Goal: Task Accomplishment & Management: Use online tool/utility

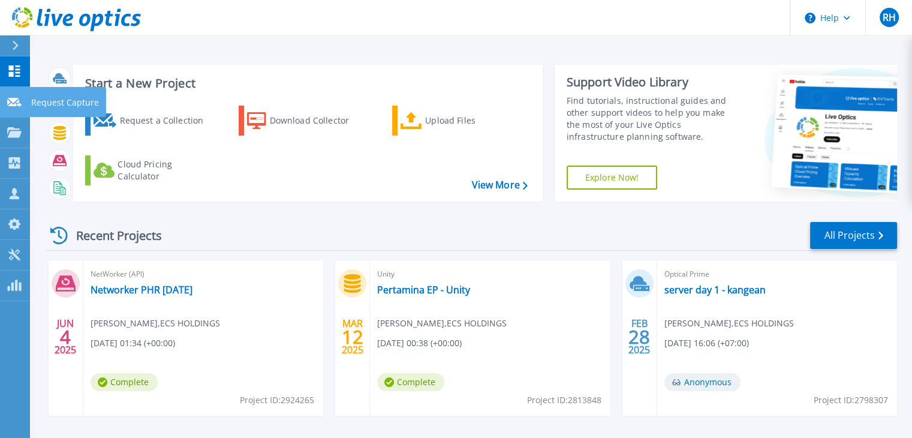
click at [17, 103] on icon at bounding box center [14, 102] width 14 height 9
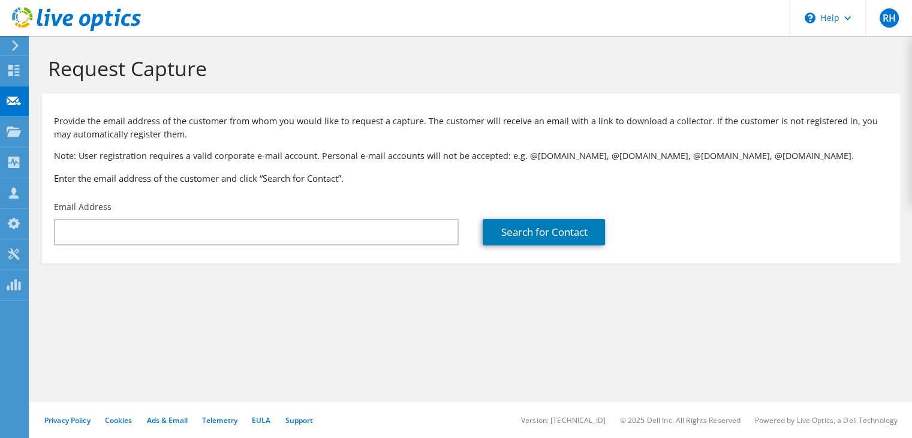
click at [14, 40] on div at bounding box center [70, 20] width 141 height 40
click at [14, 45] on icon at bounding box center [15, 45] width 9 height 11
